Goal: Task Accomplishment & Management: Complete application form

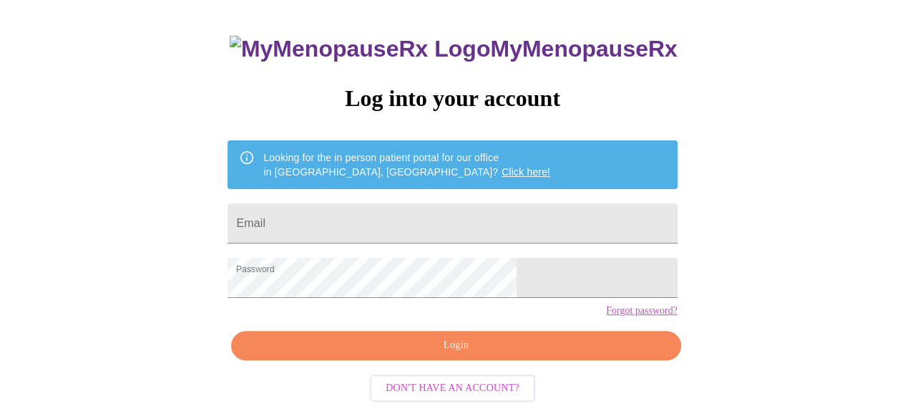
scroll to position [90, 0]
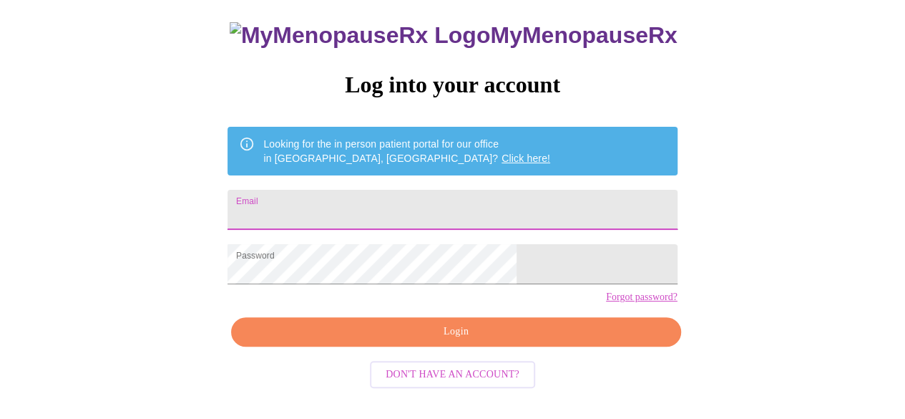
click at [355, 202] on input "Email" at bounding box center [452, 210] width 449 height 40
type input "[EMAIL_ADDRESS][DOMAIN_NAME]"
click at [466, 341] on span "Login" at bounding box center [456, 332] width 416 height 18
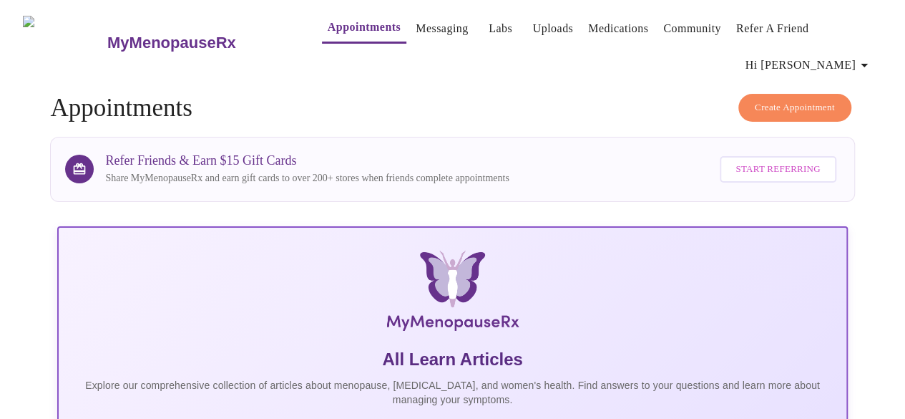
click at [418, 21] on link "Messaging" at bounding box center [442, 29] width 52 height 20
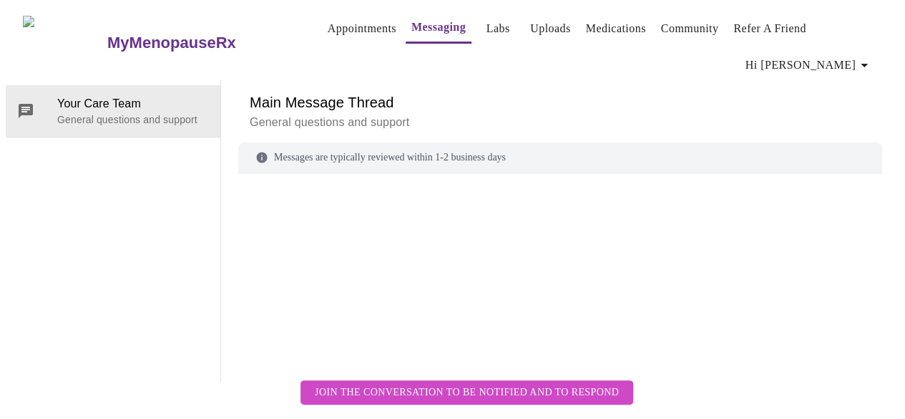
scroll to position [73, 0]
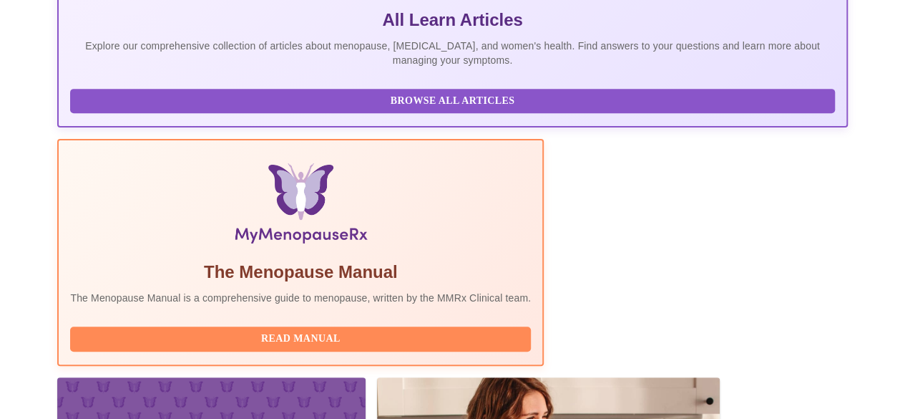
scroll to position [383, 0]
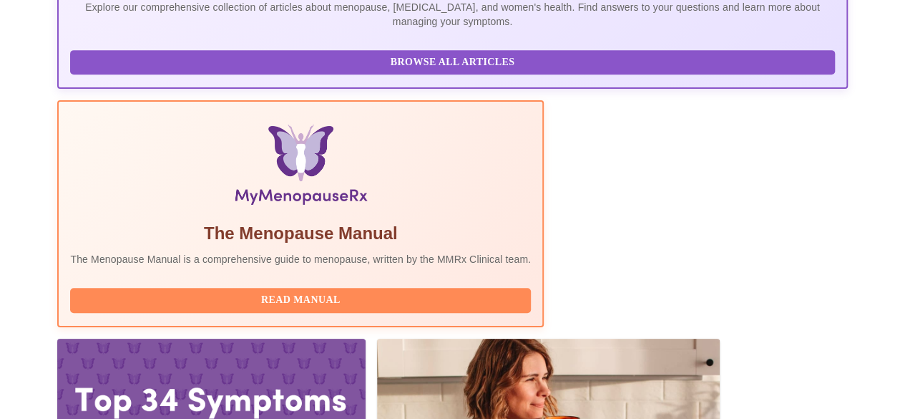
scroll to position [379, 0]
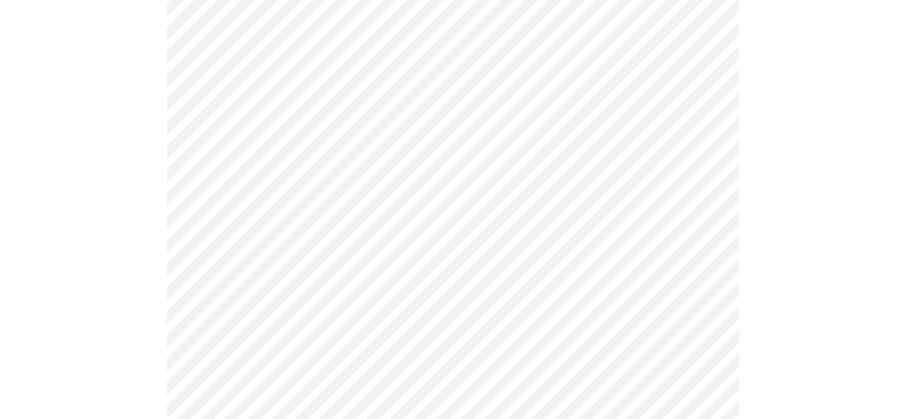
scroll to position [392, 0]
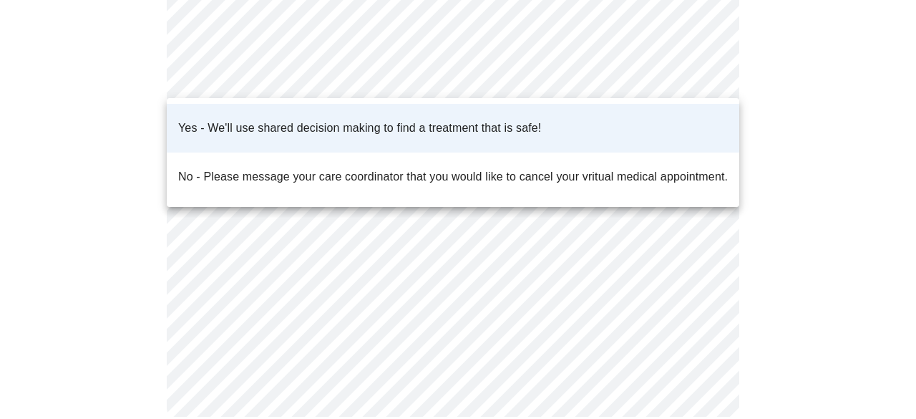
click at [701, 69] on body "MyMenopauseRx Appointments Messaging Labs Uploads Medications Community Refer a…" at bounding box center [458, 29] width 904 height 831
click at [834, 134] on div at bounding box center [458, 209] width 916 height 419
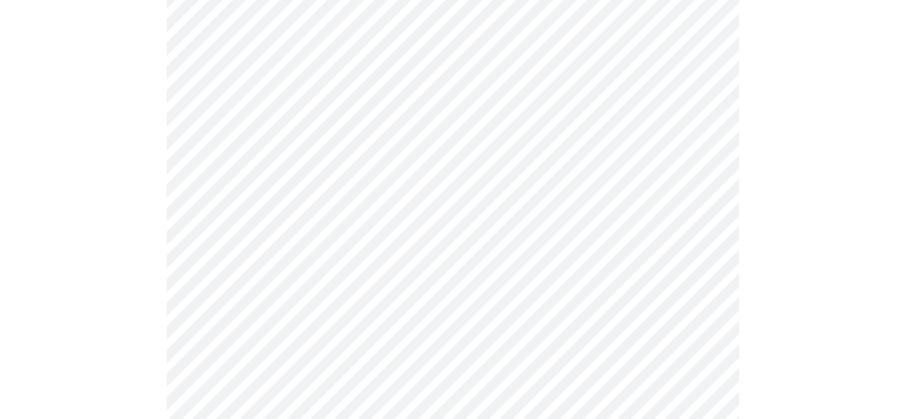
scroll to position [207, 0]
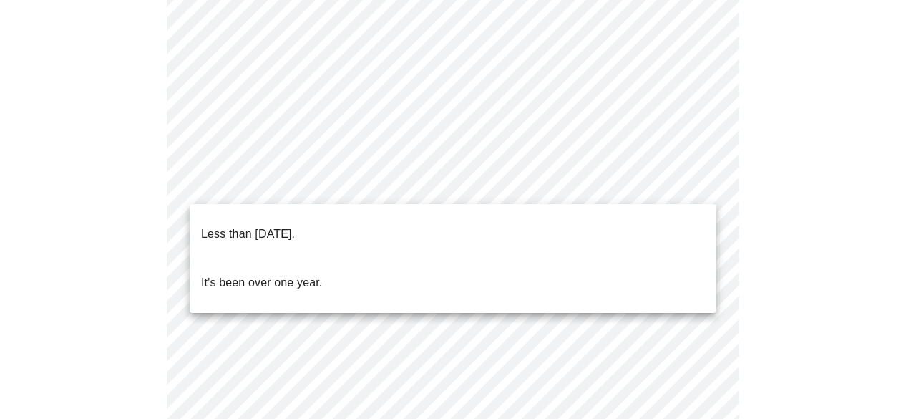
click at [318, 187] on body "MyMenopauseRx Appointments Messaging Labs Uploads Medications Community Refer a…" at bounding box center [458, 274] width 904 height 953
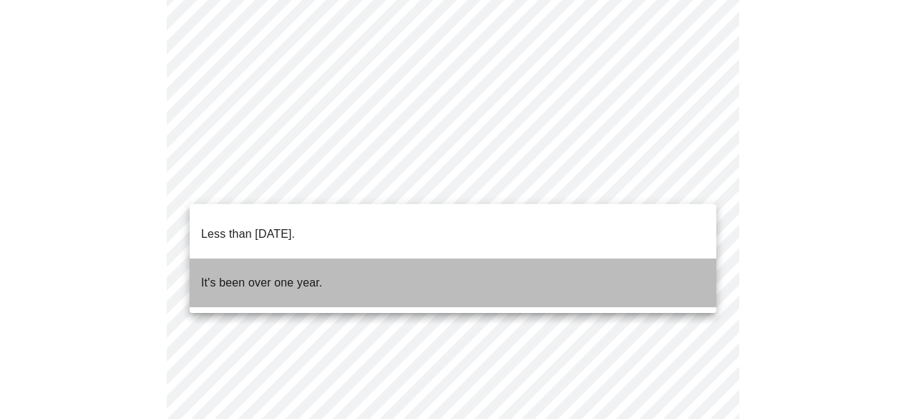
click at [304, 274] on p "It's been over one year." at bounding box center [261, 282] width 121 height 17
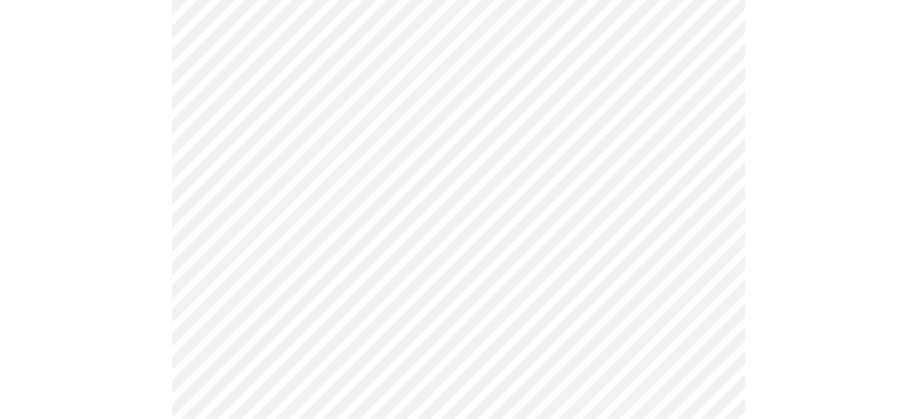
scroll to position [192, 0]
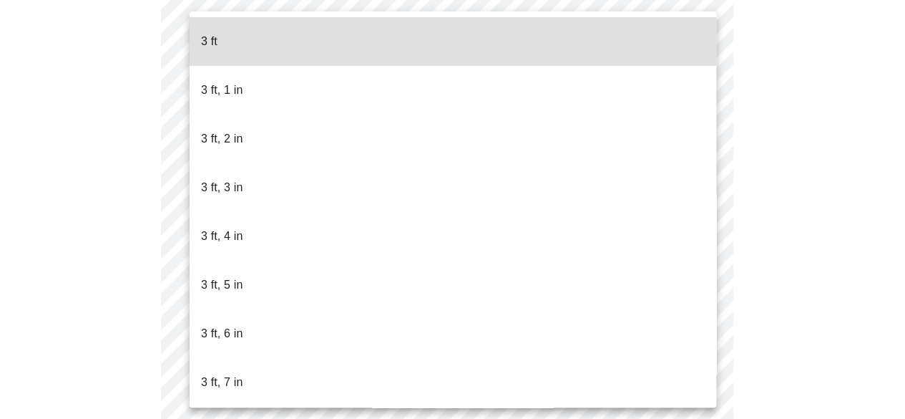
click at [300, 240] on body "MyMenopauseRx Appointments Messaging Labs Uploads Medications Community Refer a…" at bounding box center [453, 205] width 894 height 783
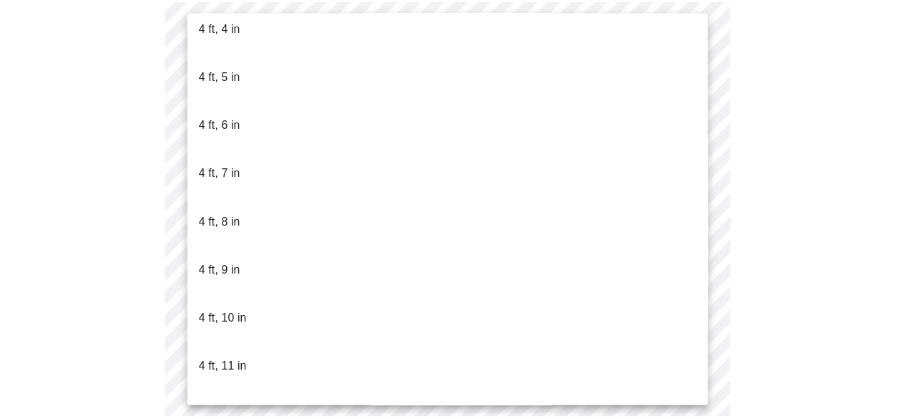
scroll to position [797, 0]
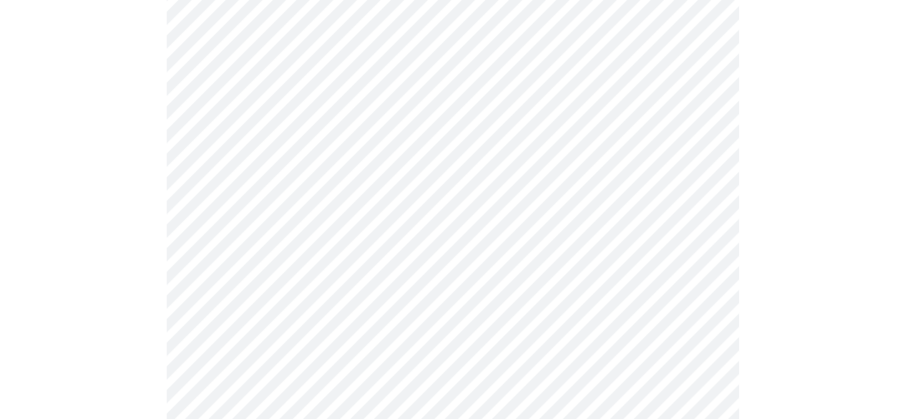
scroll to position [3854, 0]
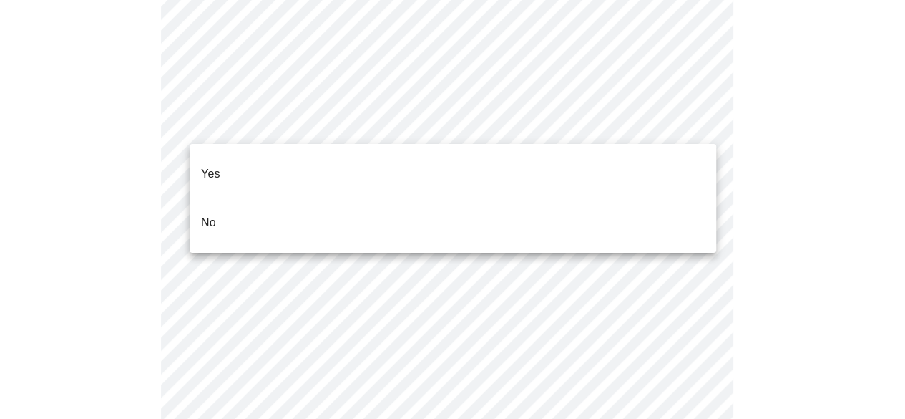
click at [408, 206] on li "No" at bounding box center [453, 222] width 527 height 49
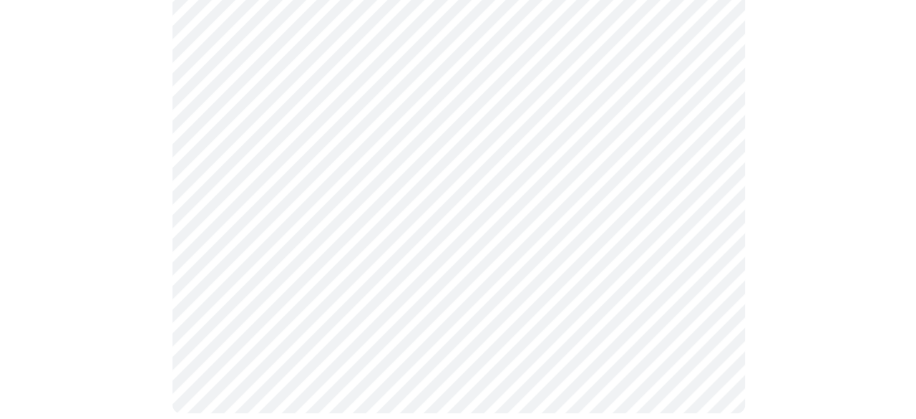
scroll to position [994, 0]
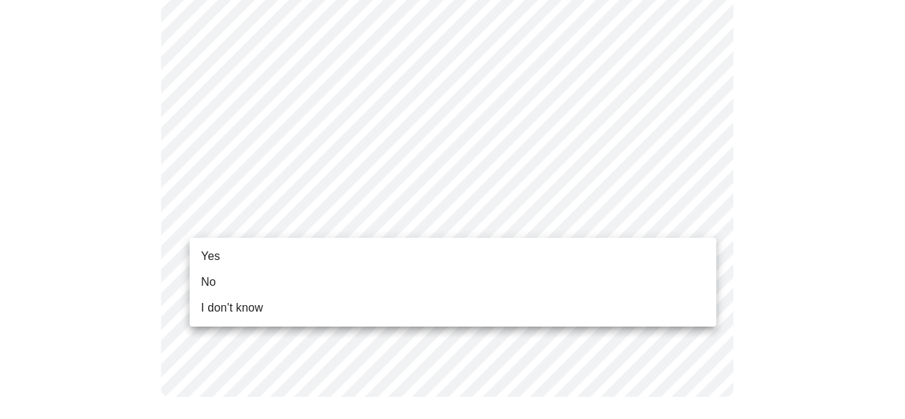
click at [629, 260] on li "Yes" at bounding box center [453, 256] width 527 height 26
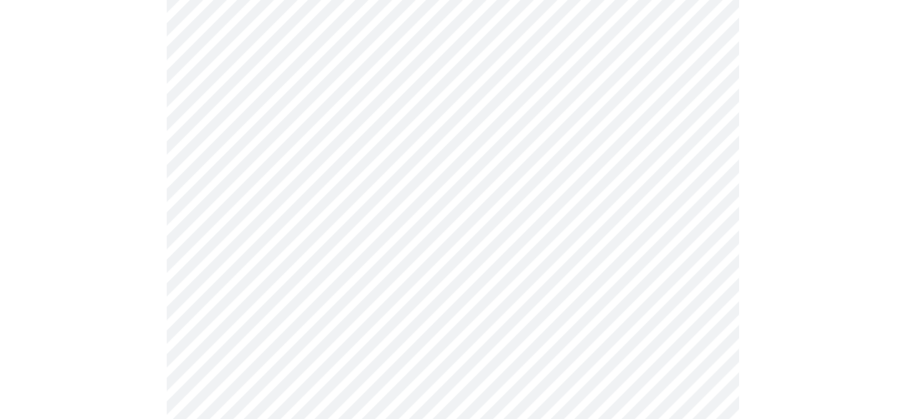
scroll to position [204, 0]
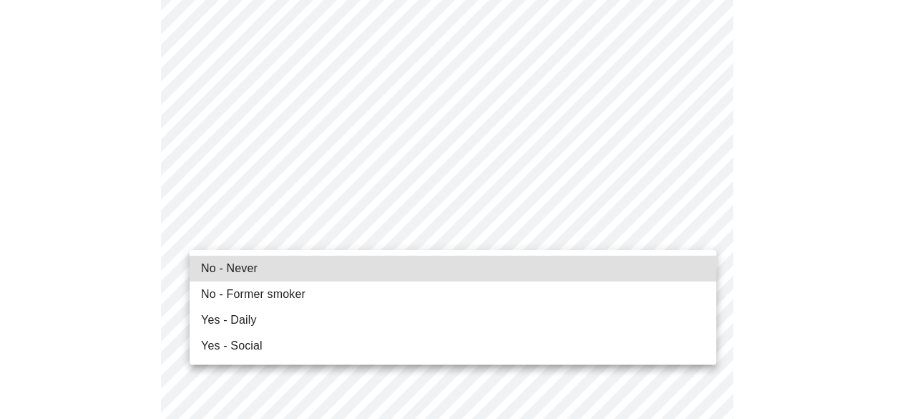
click at [298, 268] on li "No - Never" at bounding box center [453, 268] width 527 height 26
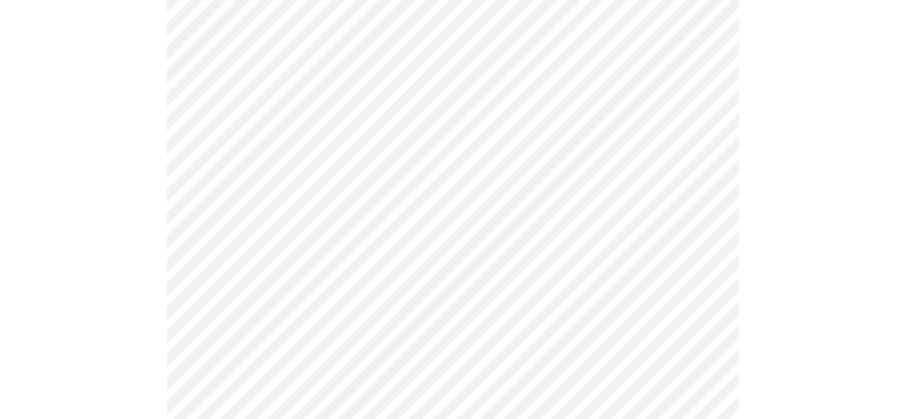
scroll to position [1359, 0]
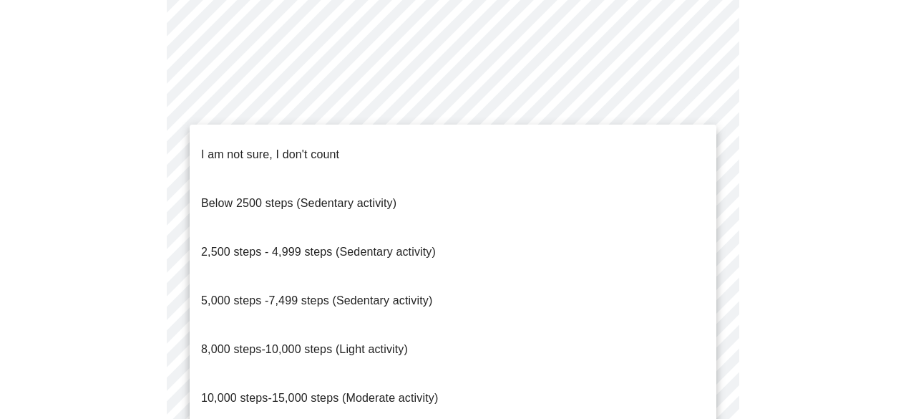
click at [344, 143] on li "I am not sure, I don't count" at bounding box center [453, 154] width 527 height 49
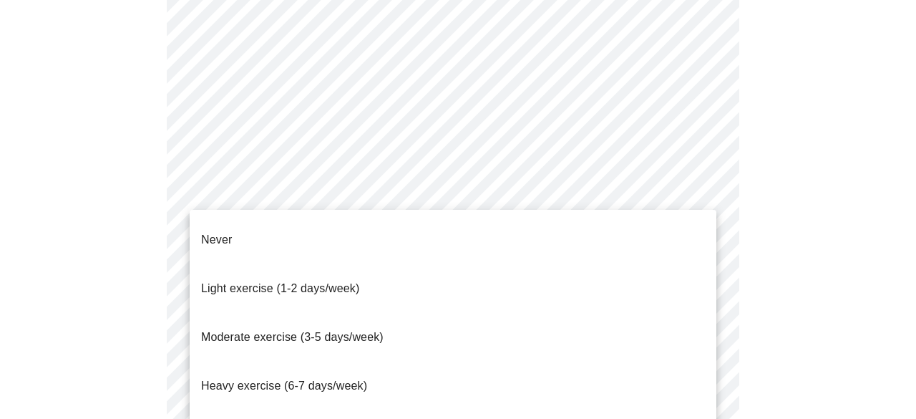
click at [557, 226] on li "Never" at bounding box center [453, 239] width 527 height 49
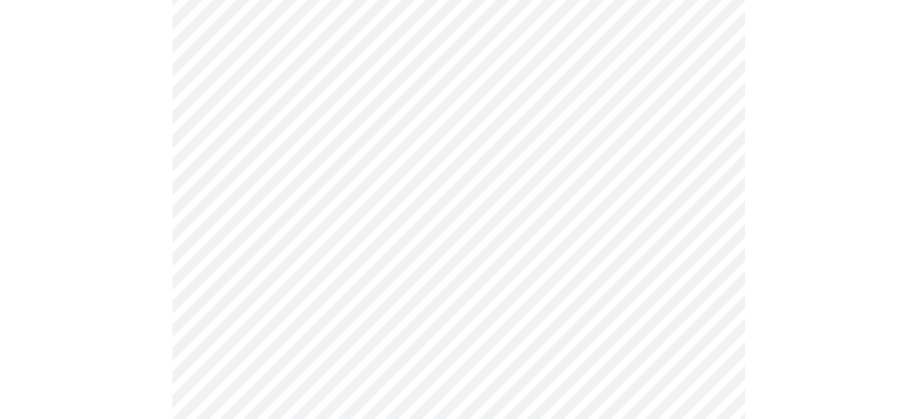
scroll to position [1430, 0]
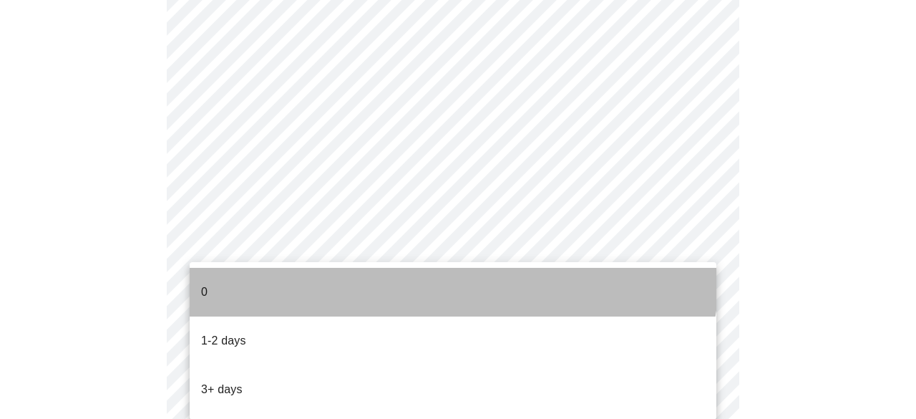
click at [434, 270] on li "0" at bounding box center [453, 292] width 527 height 49
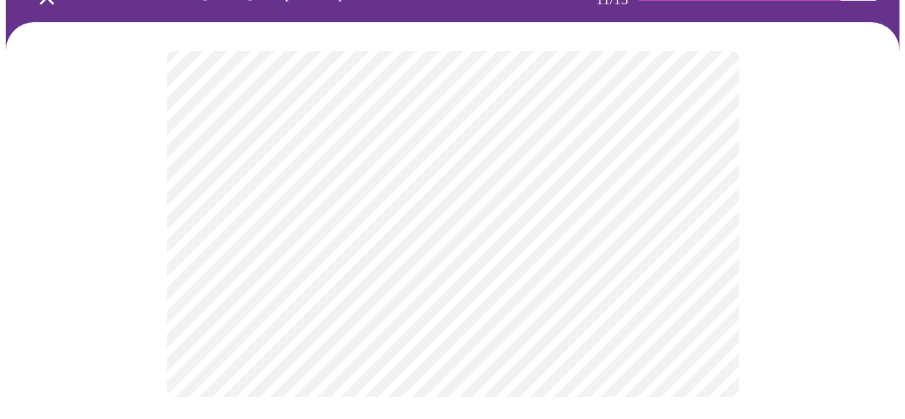
scroll to position [0, 0]
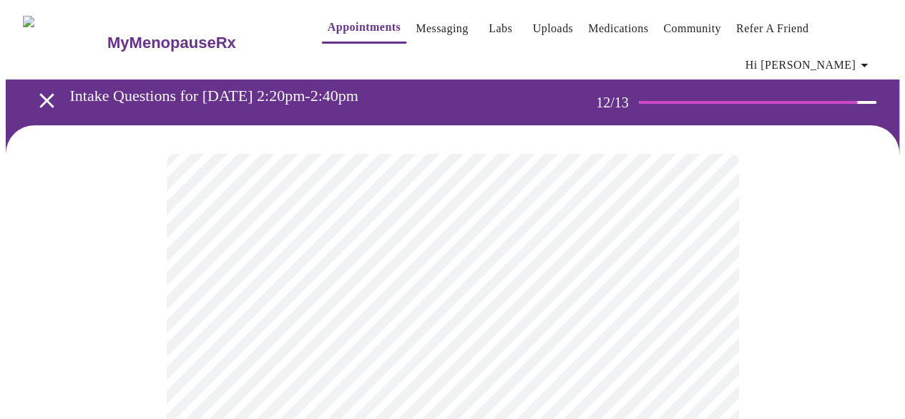
drag, startPoint x: 904, startPoint y: 112, endPoint x: 911, endPoint y: 193, distance: 81.2
click at [904, 193] on html "MyMenopauseRx Appointments Messaging Labs Uploads Medications Community Refer a…" at bounding box center [452, 253] width 905 height 507
click at [841, 257] on div at bounding box center [453, 313] width 894 height 376
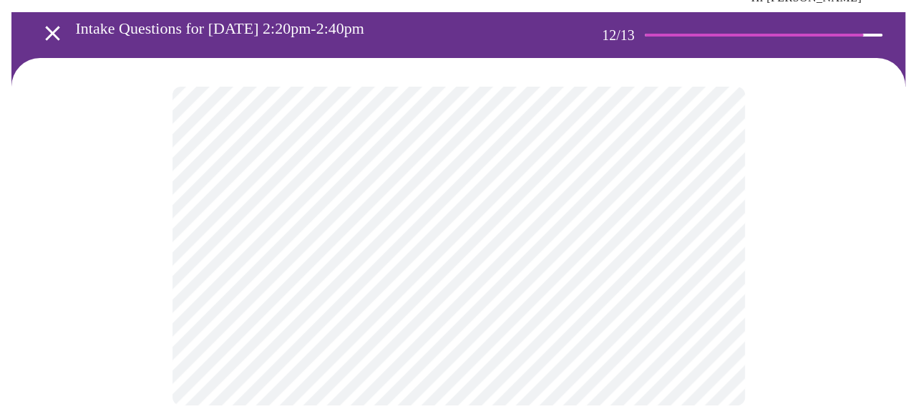
scroll to position [76, 0]
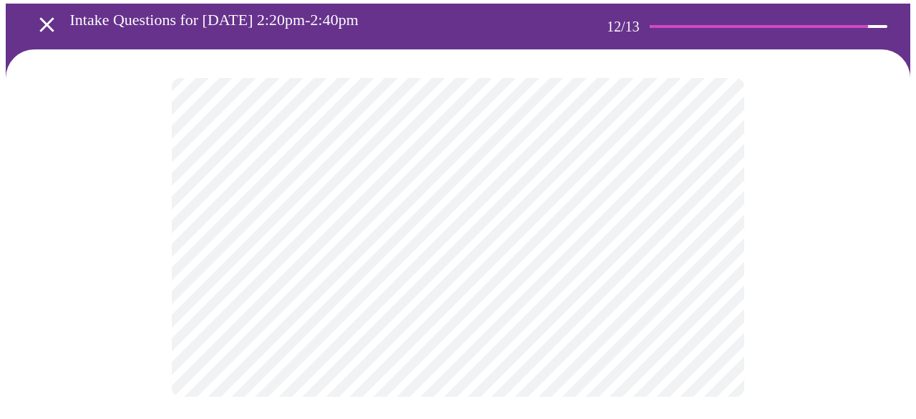
click at [698, 241] on body "MyMenopauseRx Appointments Messaging Labs Uploads Medications Community Refer a…" at bounding box center [458, 177] width 904 height 495
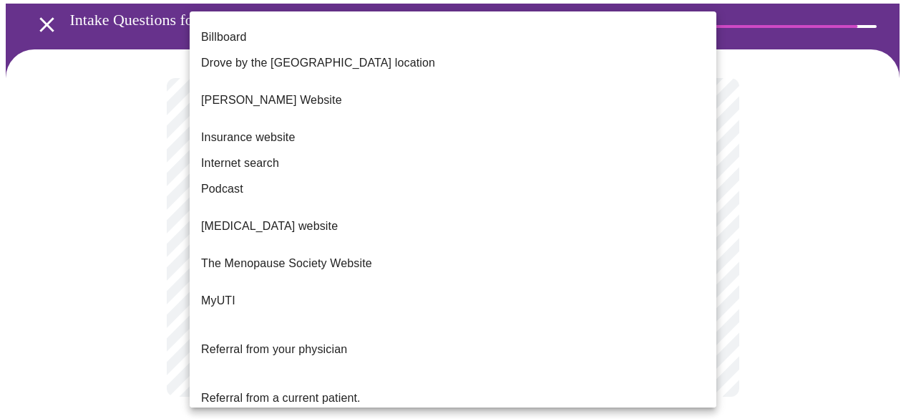
scroll to position [207, 0]
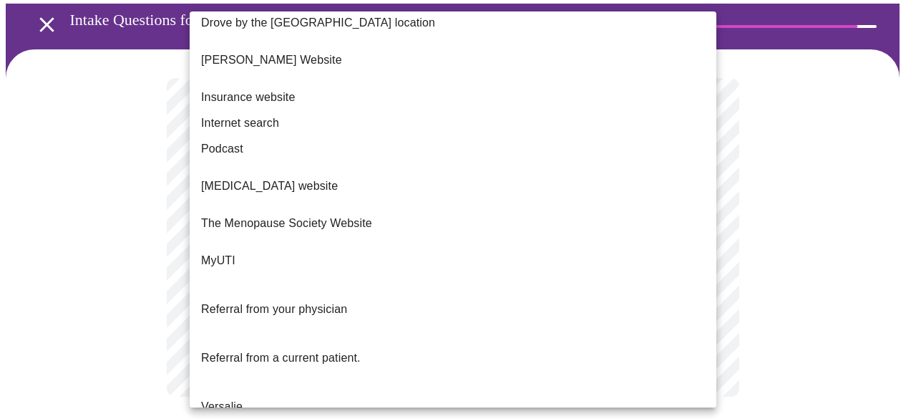
click at [478, 333] on li "Referral from a current patient." at bounding box center [453, 357] width 527 height 49
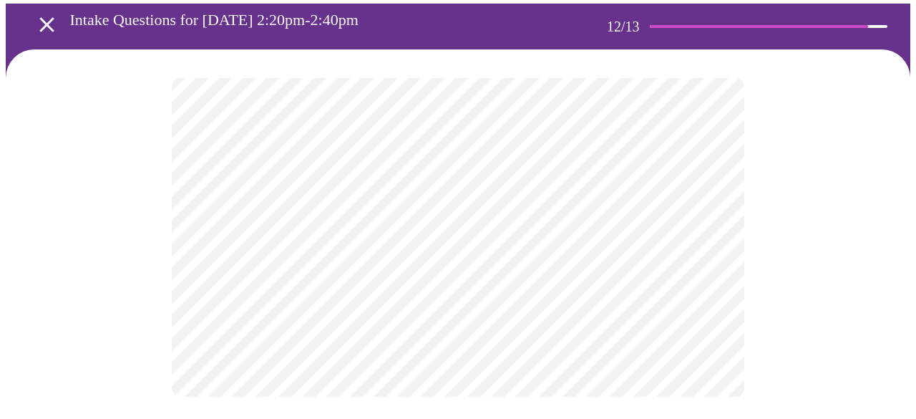
scroll to position [67, 0]
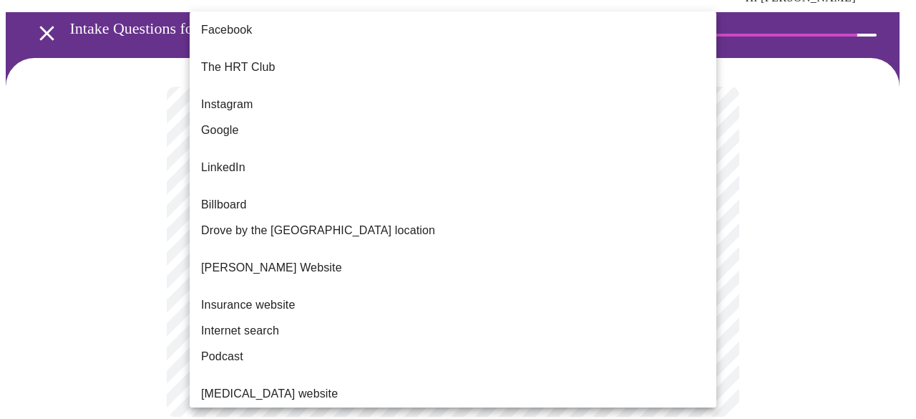
click at [404, 265] on body "MyMenopauseRx Appointments Messaging Labs Uploads Medications Community Refer a…" at bounding box center [458, 191] width 904 height 507
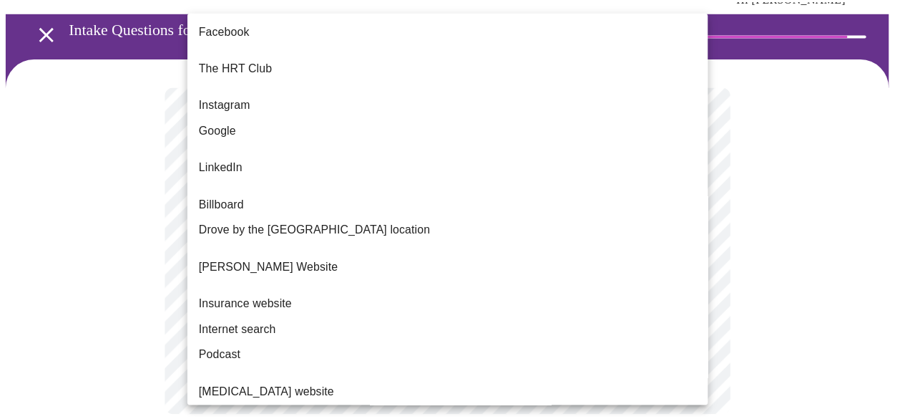
scroll to position [207, 0]
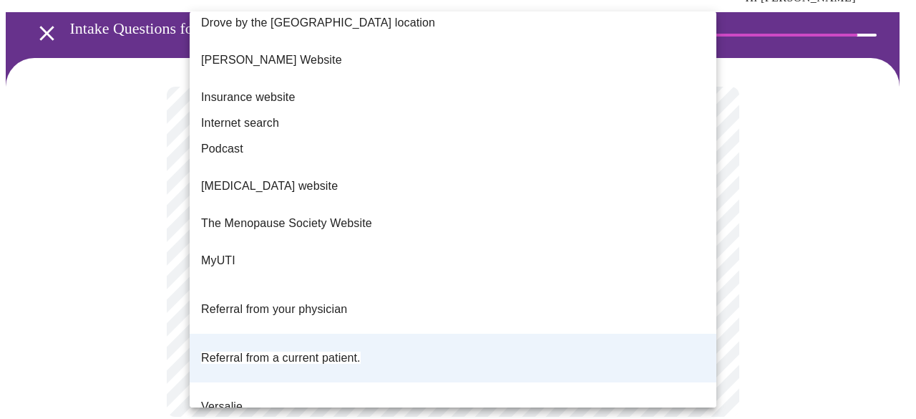
click at [377, 333] on li "Referral from a current patient." at bounding box center [453, 357] width 527 height 49
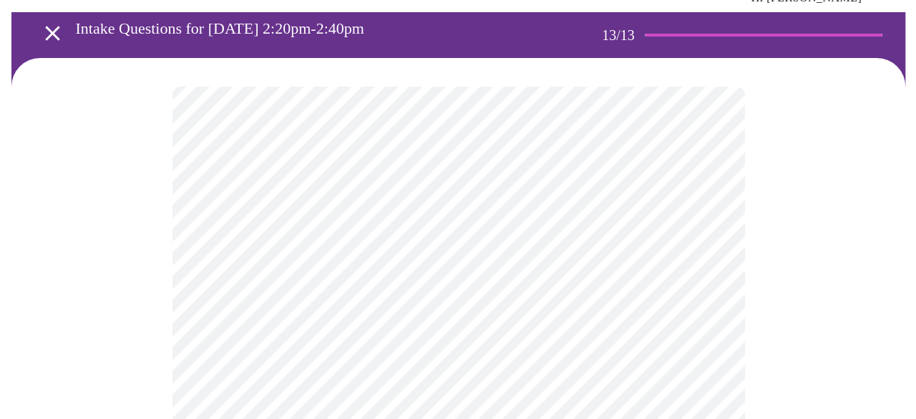
scroll to position [0, 0]
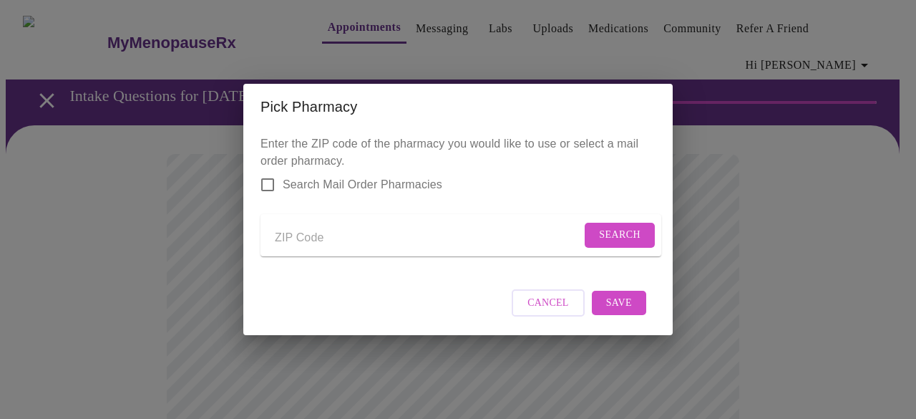
click at [363, 233] on input "Send a message to your care team" at bounding box center [428, 237] width 306 height 23
type input "60185"
click at [600, 240] on button "Search" at bounding box center [620, 235] width 70 height 25
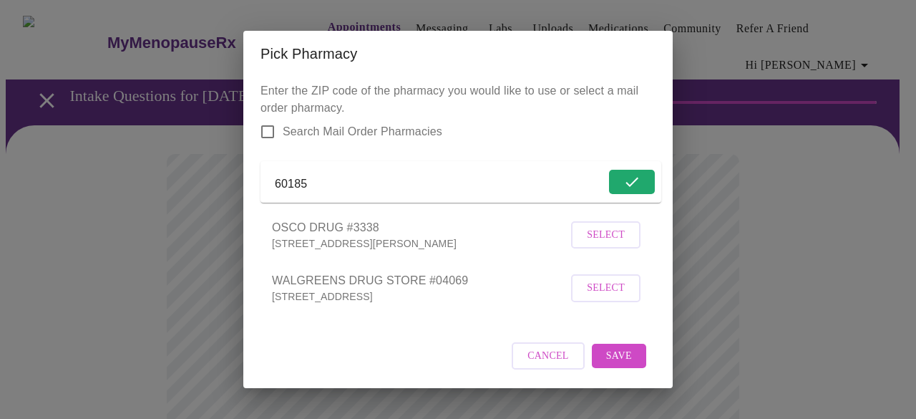
scroll to position [4, 0]
click at [607, 291] on span "Select" at bounding box center [606, 289] width 38 height 18
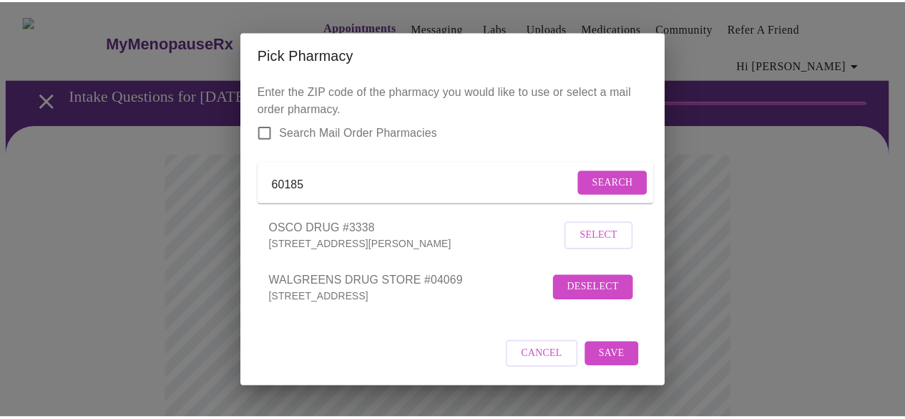
scroll to position [3, 0]
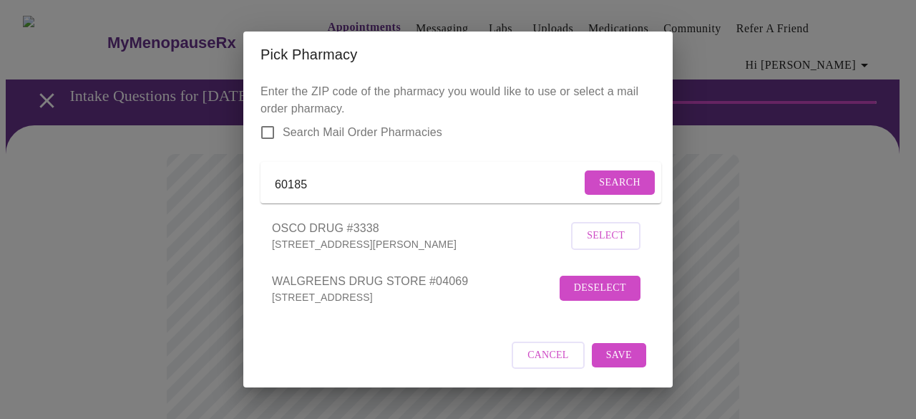
click at [613, 363] on span "Save" at bounding box center [619, 355] width 26 height 18
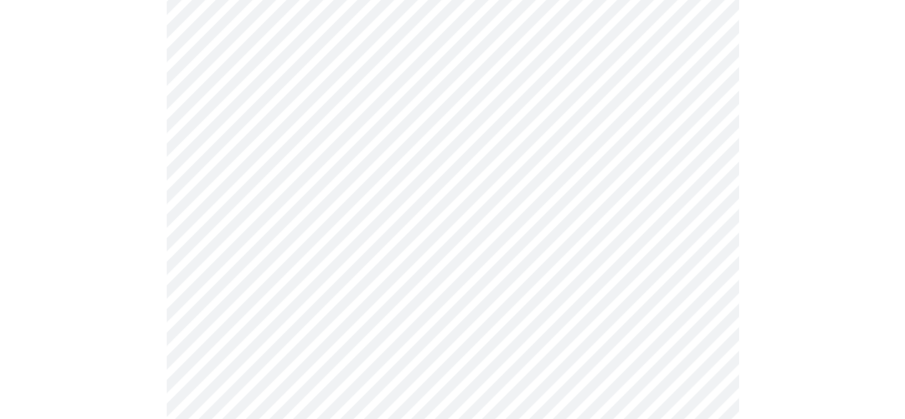
scroll to position [642, 0]
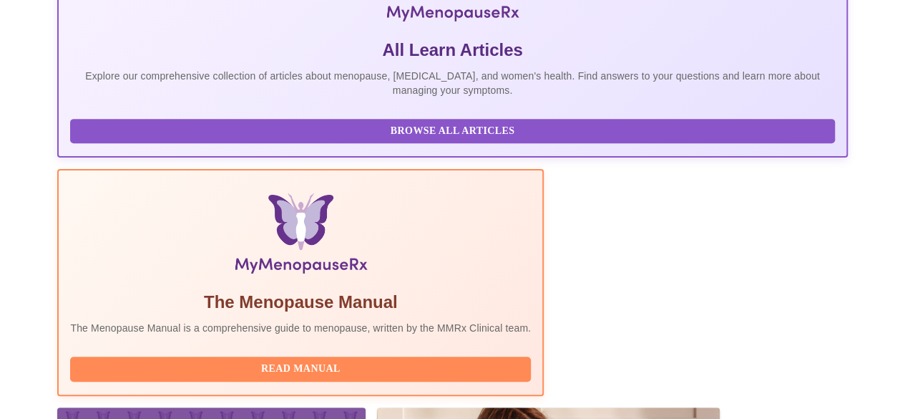
scroll to position [383, 0]
